Goal: Task Accomplishment & Management: Manage account settings

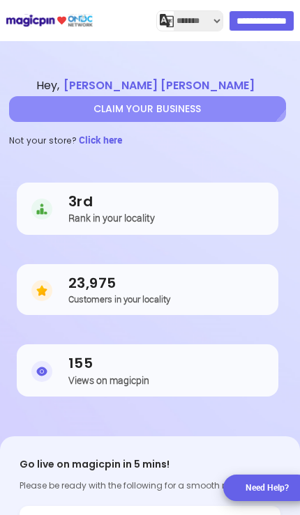
select select "*******"
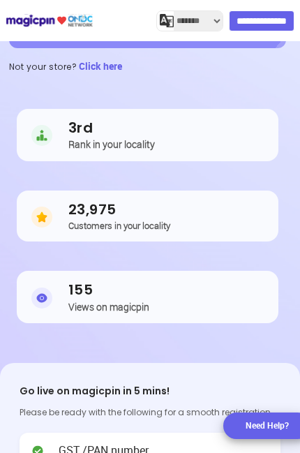
scroll to position [0, -191]
click at [273, 26] on input "**********" at bounding box center [262, 20] width 66 height 21
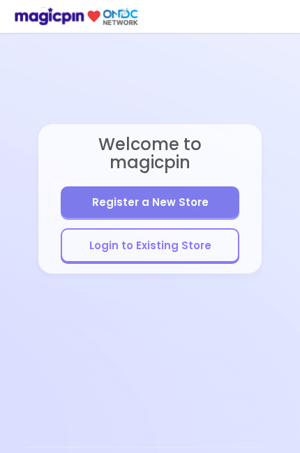
click at [214, 229] on button "Login to Existing Store" at bounding box center [150, 245] width 179 height 34
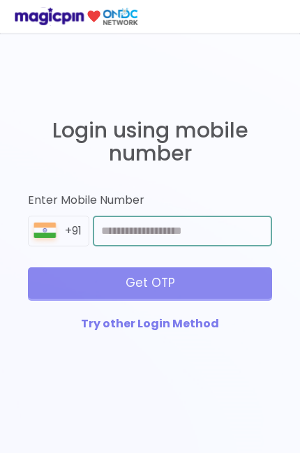
click at [220, 236] on input "number" at bounding box center [182, 230] width 179 height 31
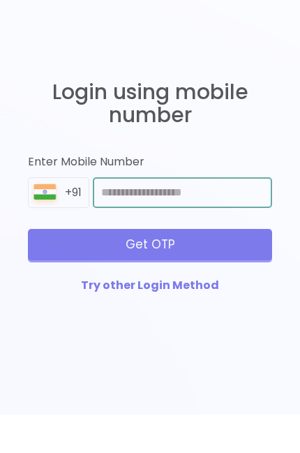
type input "**********"
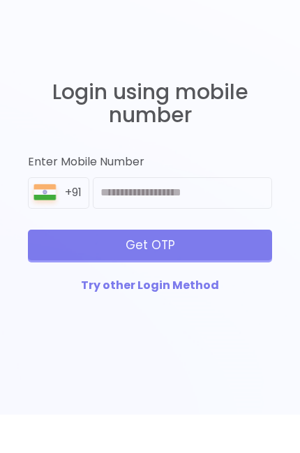
click at [265, 268] on div "Get OTP" at bounding box center [150, 283] width 244 height 31
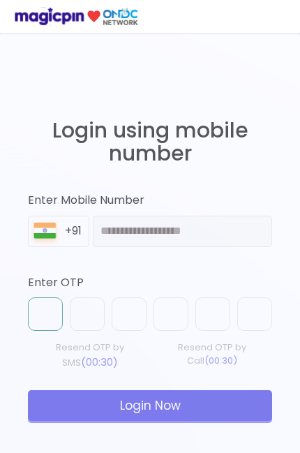
click at [42, 315] on input "text" at bounding box center [45, 313] width 35 height 33
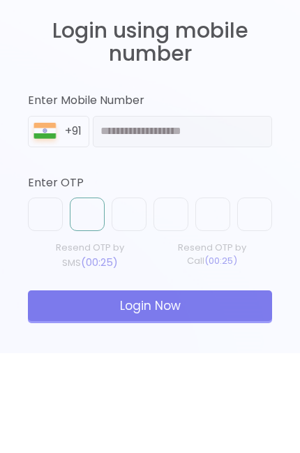
type input "*"
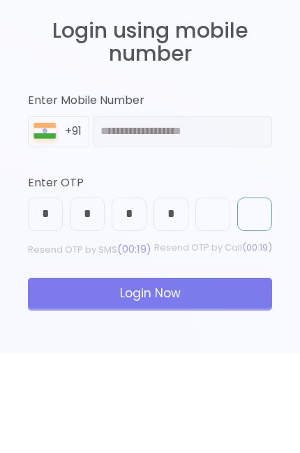
type input "*"
click at [234, 377] on div "Login Now" at bounding box center [150, 392] width 244 height 31
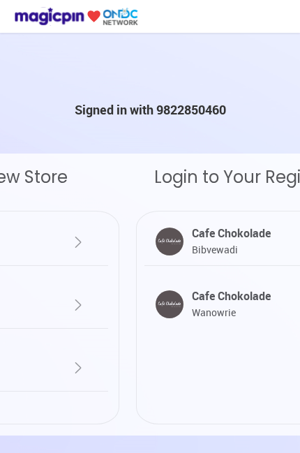
scroll to position [54, 0]
click at [262, 225] on div "Cafe Chokolade Bibvewadi" at bounding box center [265, 241] width 154 height 32
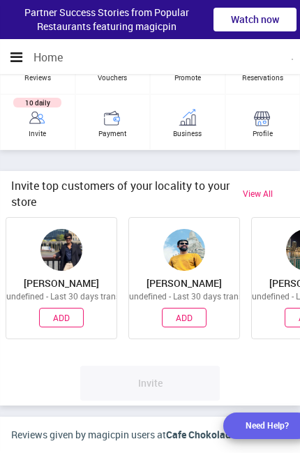
scroll to position [515, 300]
click at [15, 62] on icon "button" at bounding box center [16, 57] width 12 height 14
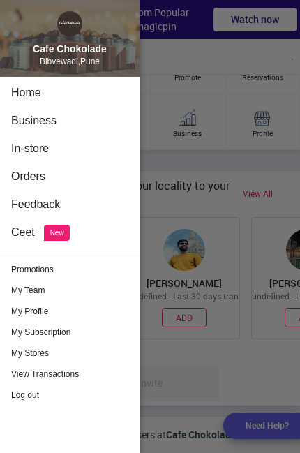
click at [208, 236] on div at bounding box center [150, 226] width 300 height 453
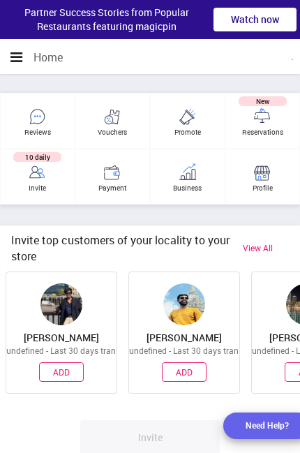
scroll to position [0, 0]
click at [113, 191] on div "Payment" at bounding box center [113, 188] width 74 height 10
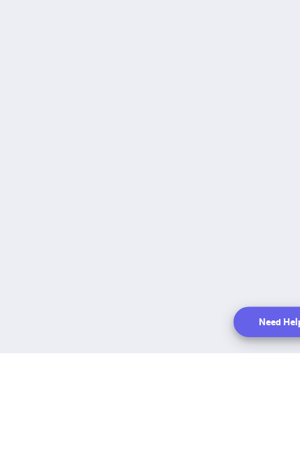
scroll to position [113, 0]
